Goal: Use online tool/utility

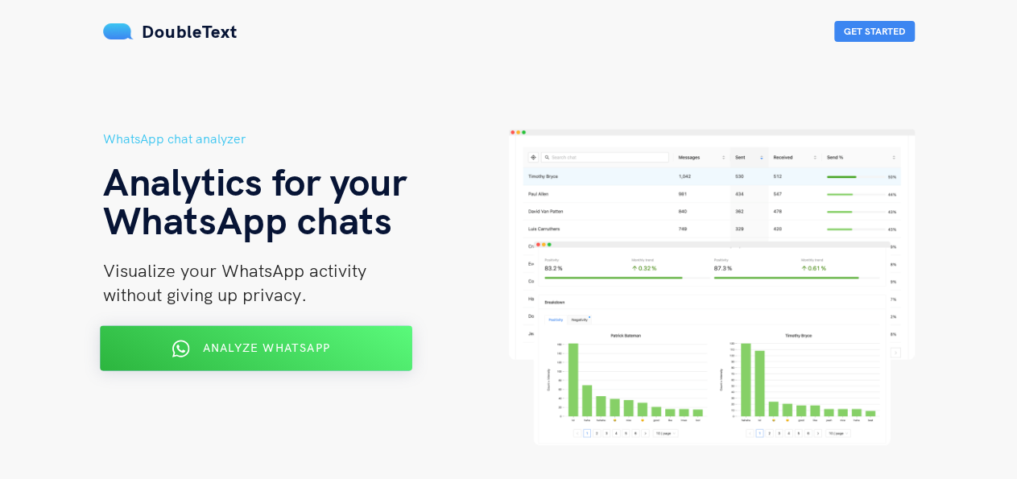
click at [331, 345] on div "Analyze WhatsApp" at bounding box center [255, 349] width 254 height 26
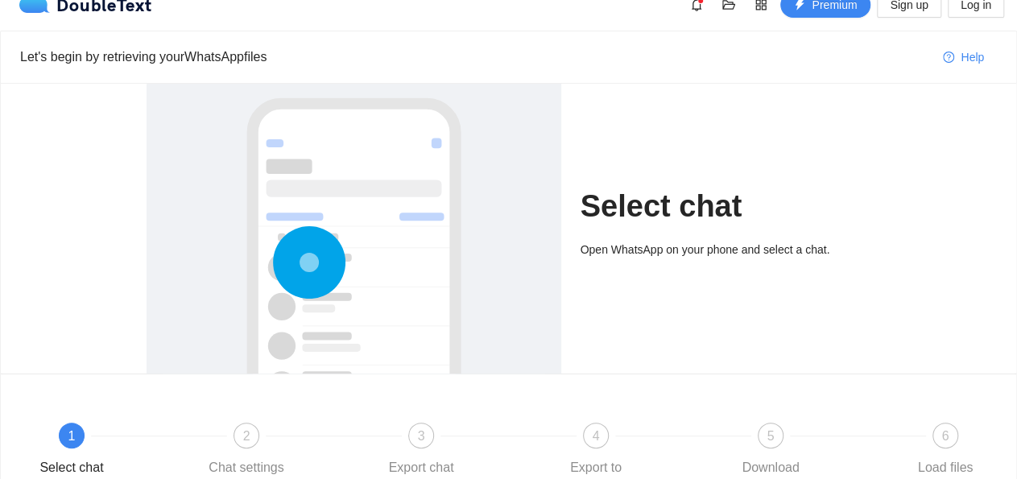
scroll to position [16, 0]
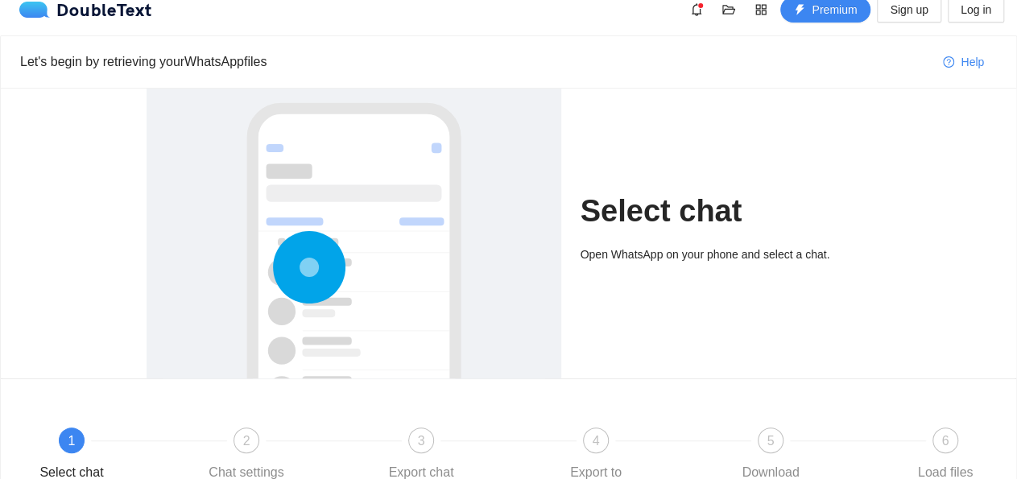
click at [645, 226] on h1 "Select chat" at bounding box center [726, 211] width 291 height 38
click at [73, 447] on span "1" at bounding box center [71, 441] width 7 height 14
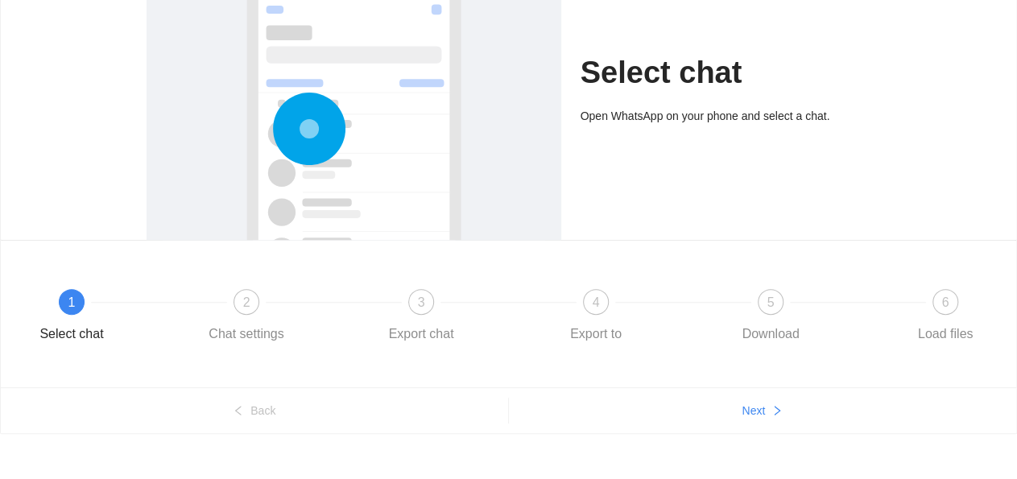
scroll to position [170, 0]
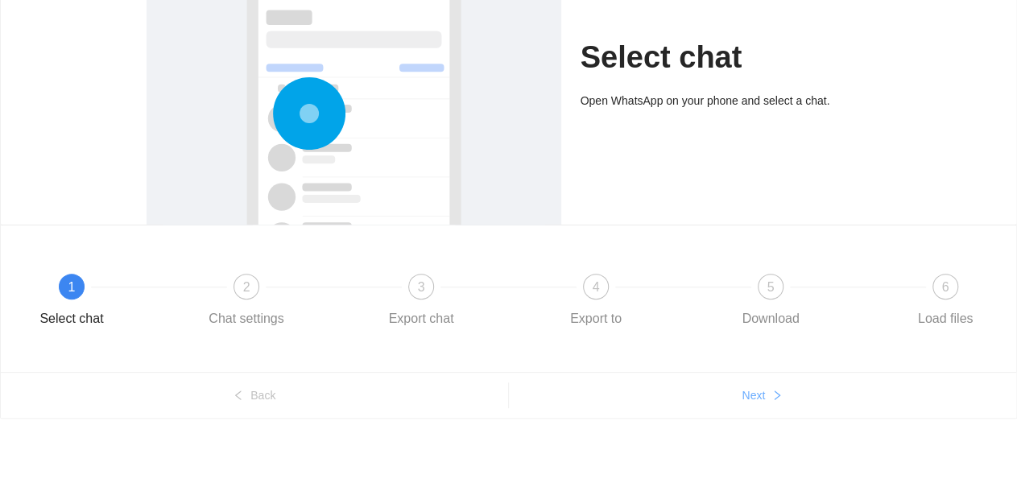
click at [752, 391] on span "Next" at bounding box center [753, 395] width 23 height 18
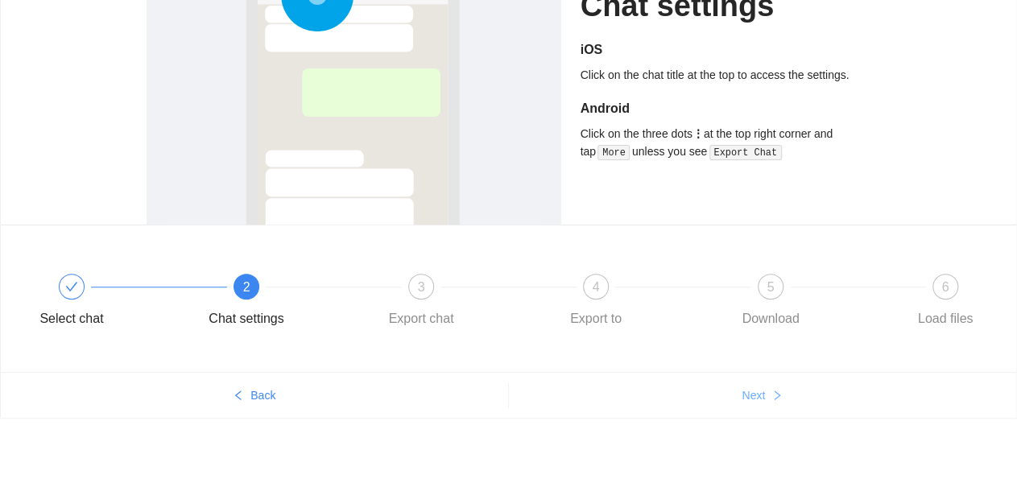
click at [754, 400] on span "Next" at bounding box center [753, 395] width 23 height 18
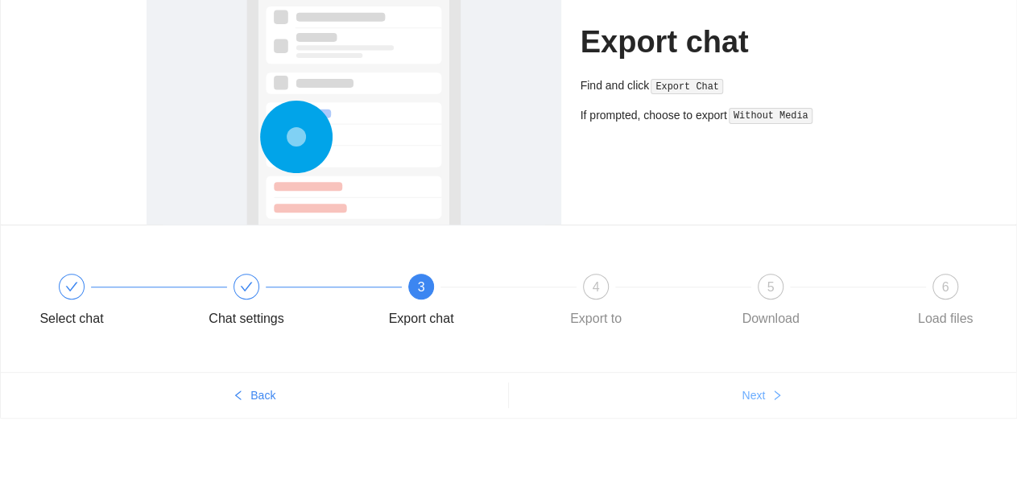
click at [754, 400] on span "Next" at bounding box center [753, 395] width 23 height 18
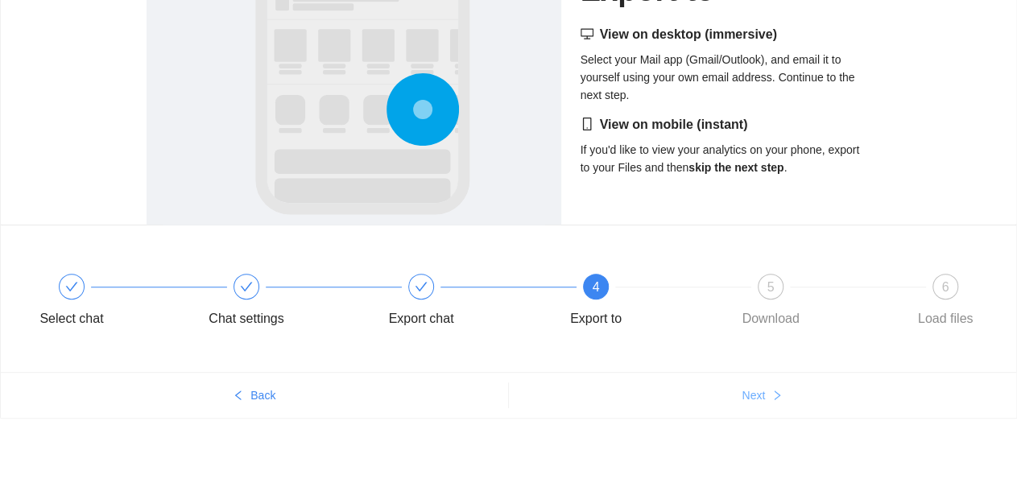
click at [754, 400] on span "Next" at bounding box center [753, 395] width 23 height 18
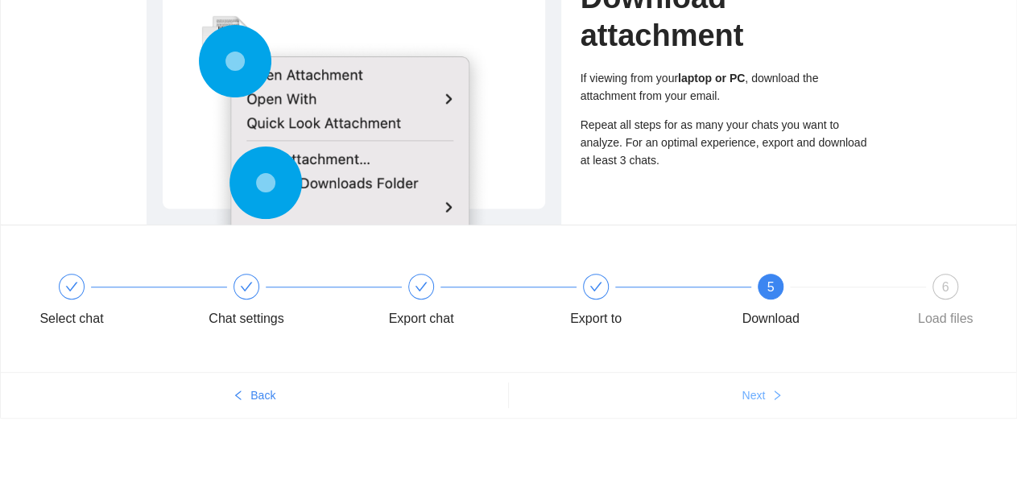
click at [754, 400] on span "Next" at bounding box center [753, 395] width 23 height 18
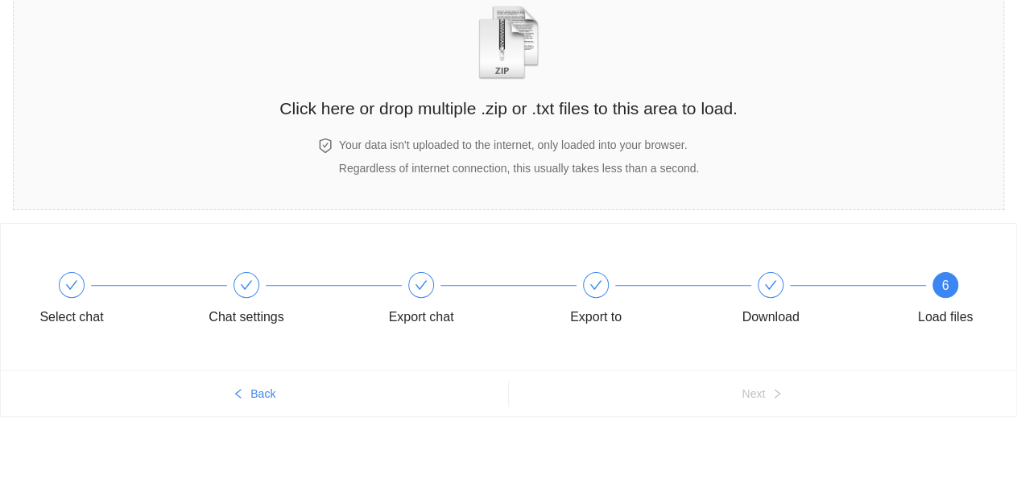
scroll to position [101, 0]
click at [517, 41] on img "zipOrTextIcon" at bounding box center [508, 44] width 75 height 74
